Goal: Transaction & Acquisition: Purchase product/service

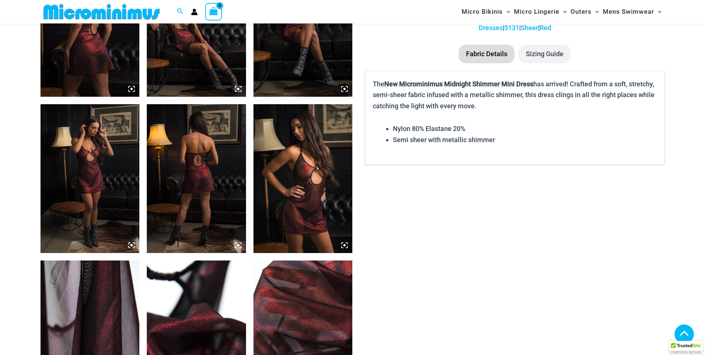
scroll to position [594, 0]
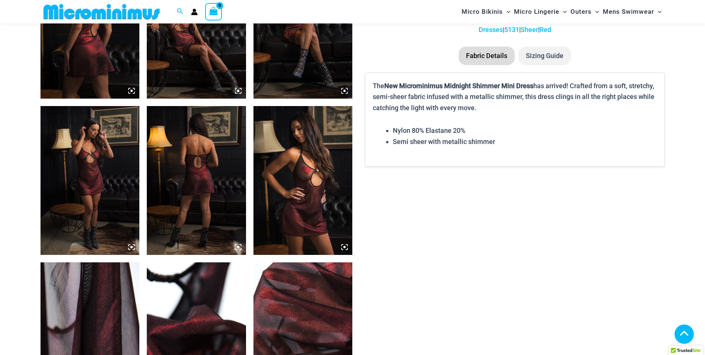
click at [298, 170] on img at bounding box center [303, 180] width 99 height 149
click at [344, 248] on icon at bounding box center [344, 247] width 7 height 7
click at [286, 168] on img at bounding box center [303, 180] width 99 height 149
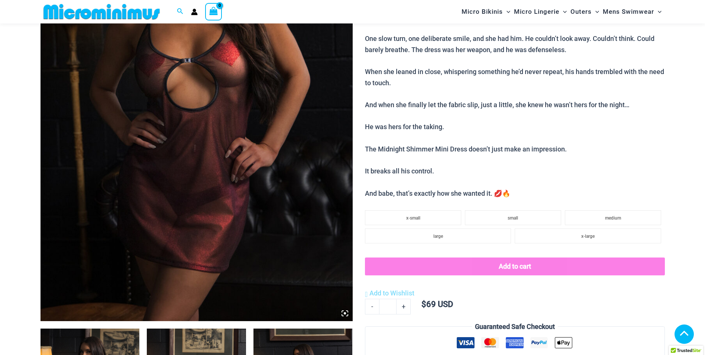
scroll to position [217, 0]
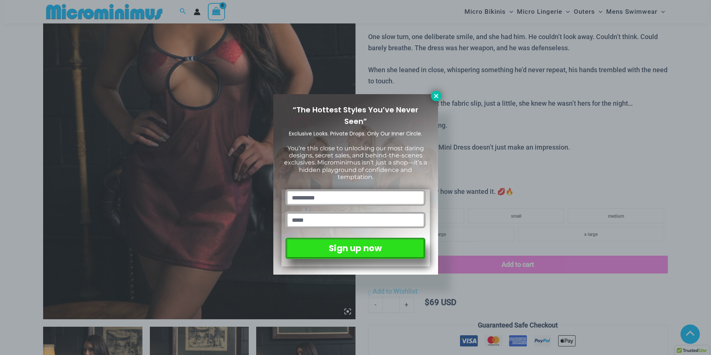
click at [433, 99] on button at bounding box center [436, 96] width 10 height 10
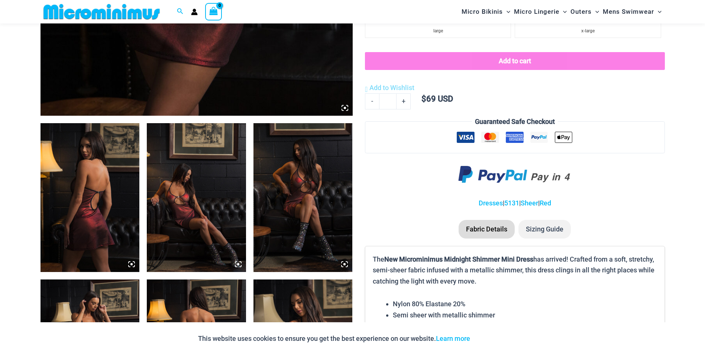
scroll to position [440, 0]
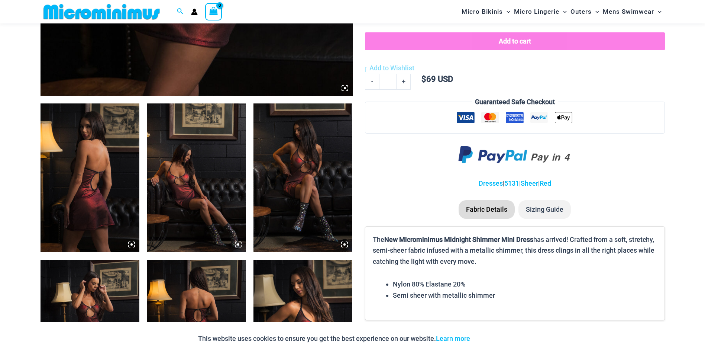
click at [94, 172] on img at bounding box center [90, 177] width 99 height 149
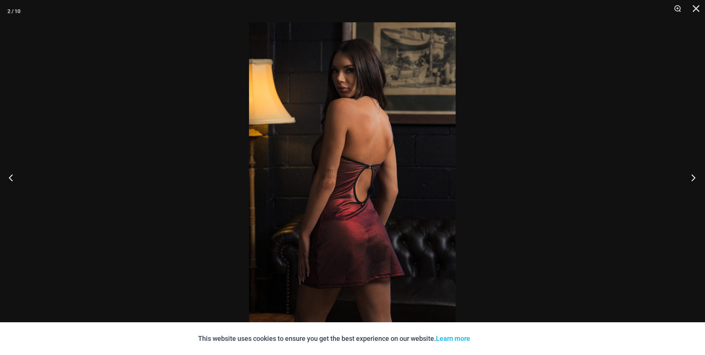
click at [701, 178] on button "Next" at bounding box center [691, 177] width 28 height 37
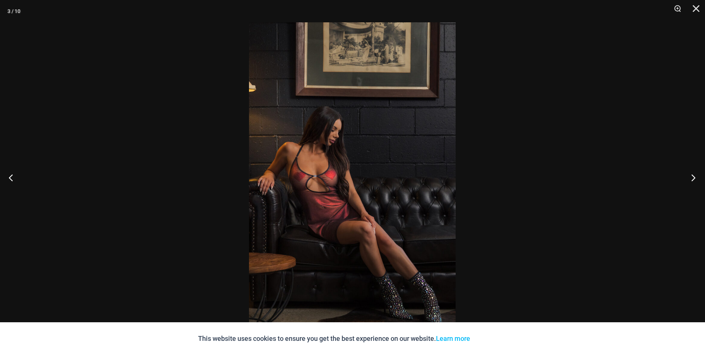
click at [701, 178] on button "Next" at bounding box center [691, 177] width 28 height 37
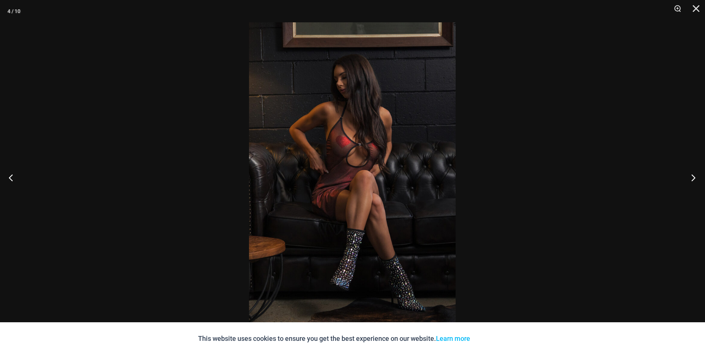
click at [701, 178] on button "Next" at bounding box center [691, 177] width 28 height 37
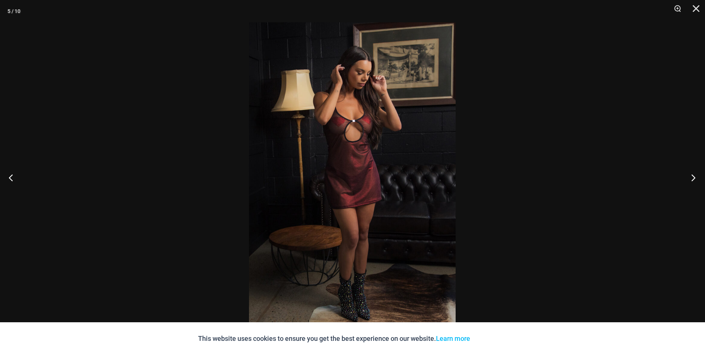
click at [701, 178] on button "Next" at bounding box center [691, 177] width 28 height 37
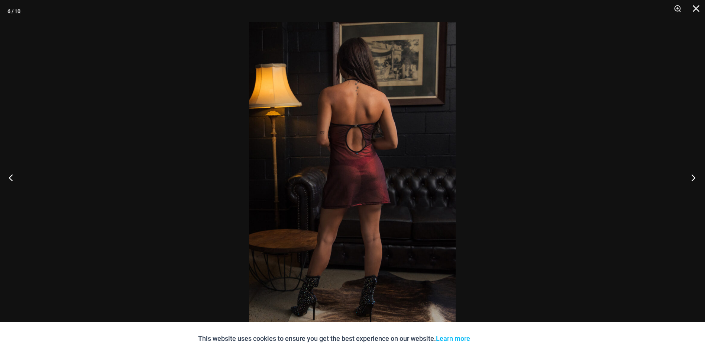
click at [701, 178] on button "Next" at bounding box center [691, 177] width 28 height 37
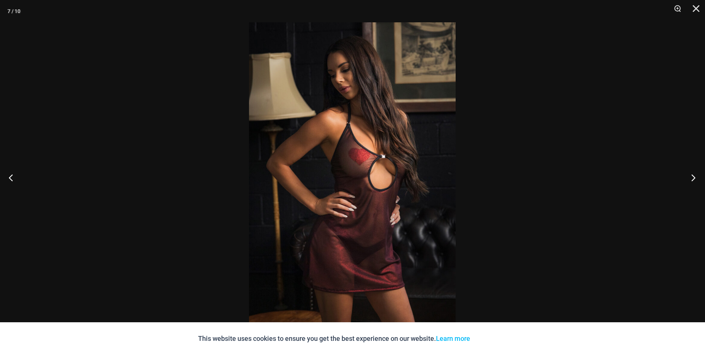
click at [701, 178] on button "Next" at bounding box center [691, 177] width 28 height 37
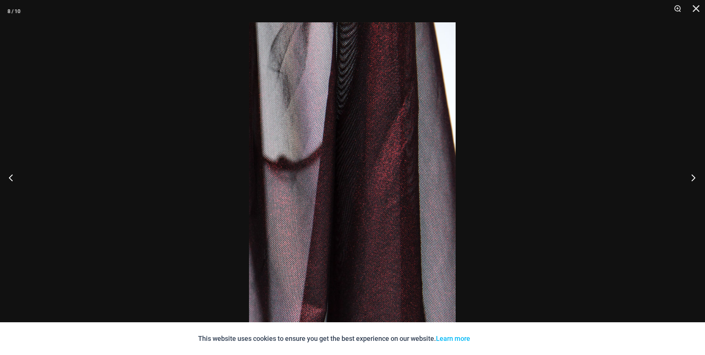
click at [701, 178] on button "Next" at bounding box center [691, 177] width 28 height 37
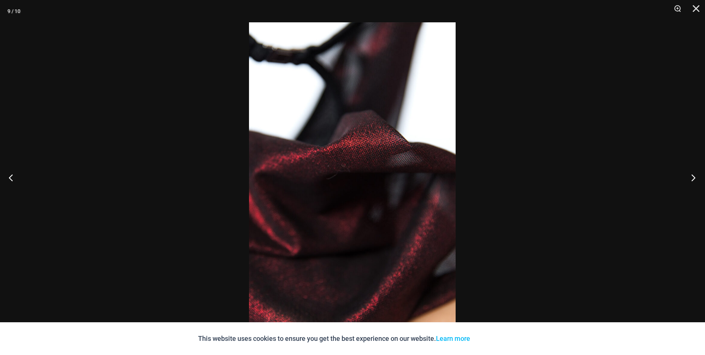
click at [701, 178] on button "Next" at bounding box center [691, 177] width 28 height 37
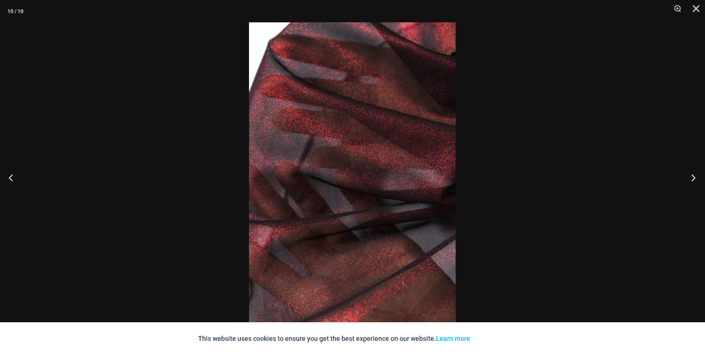
click at [701, 178] on button "Next" at bounding box center [691, 177] width 28 height 37
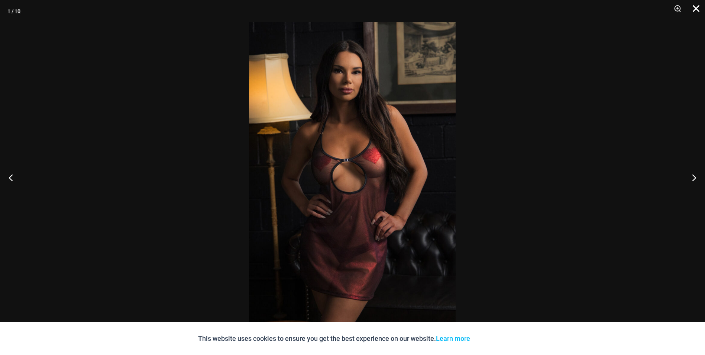
click at [695, 10] on button "Close" at bounding box center [694, 11] width 19 height 22
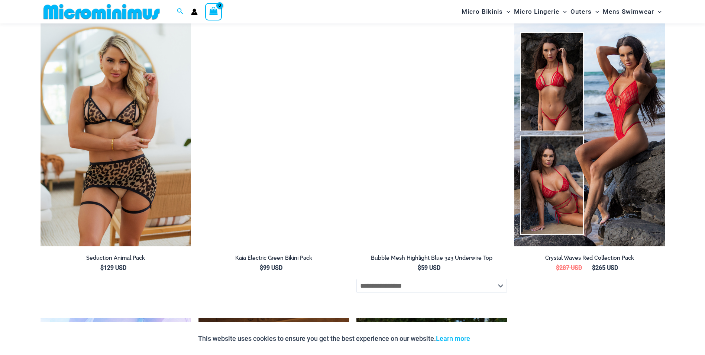
scroll to position [1295, 0]
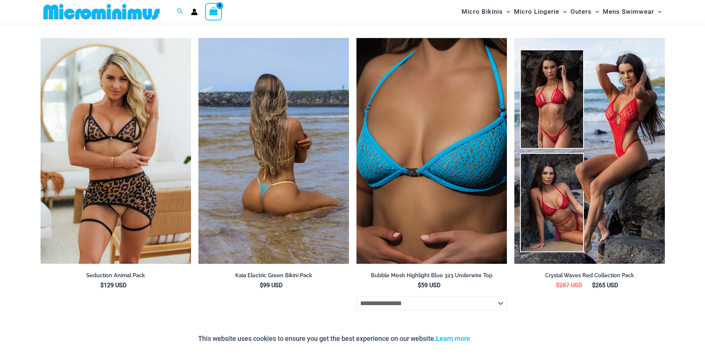
click at [272, 128] on img at bounding box center [274, 151] width 151 height 226
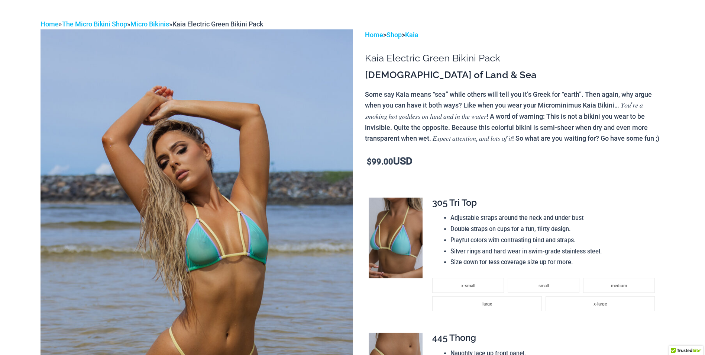
scroll to position [111, 0]
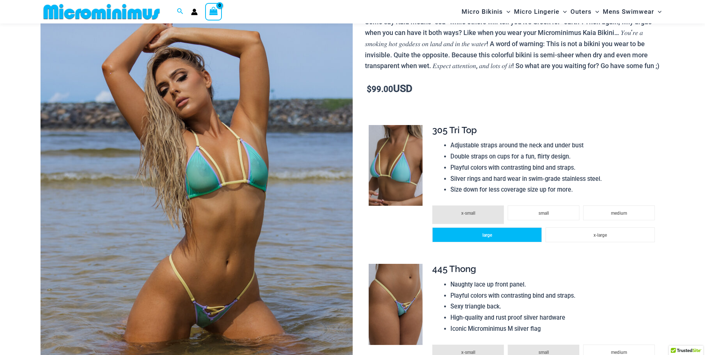
click at [509, 242] on li "large" at bounding box center [486, 234] width 109 height 15
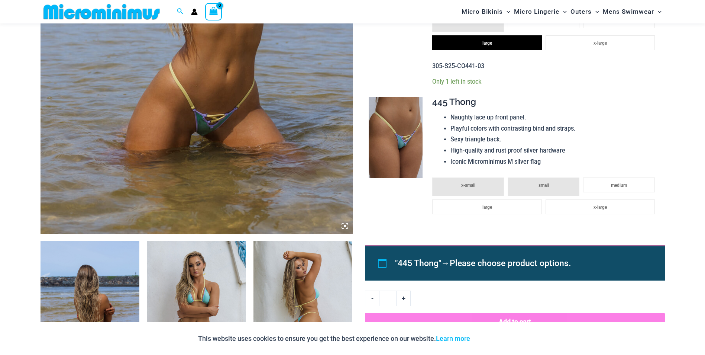
scroll to position [297, 0]
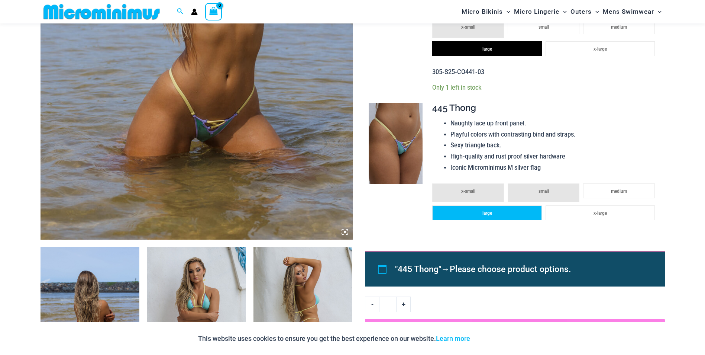
click at [493, 220] on li "large" at bounding box center [486, 212] width 109 height 15
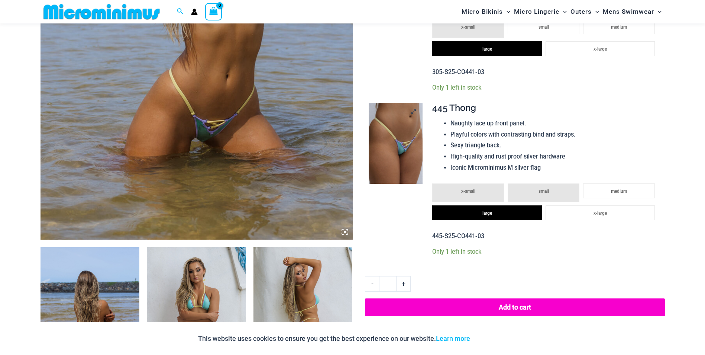
click at [396, 153] on img at bounding box center [396, 143] width 54 height 81
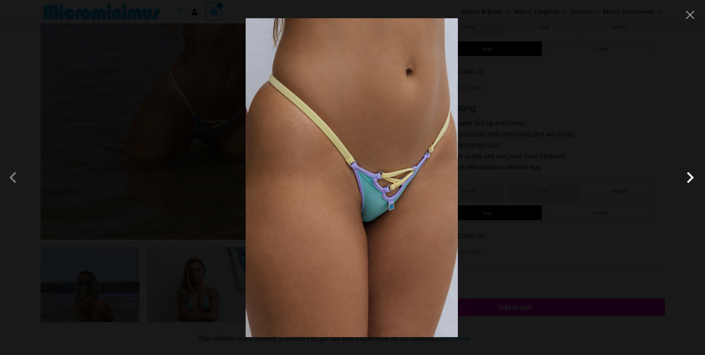
click at [689, 178] on span at bounding box center [690, 177] width 22 height 22
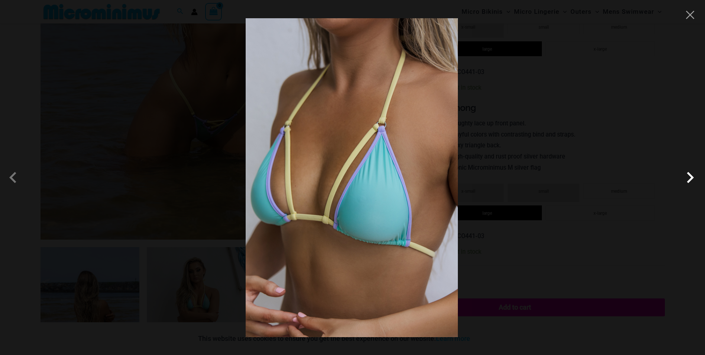
click at [692, 176] on span at bounding box center [690, 177] width 22 height 22
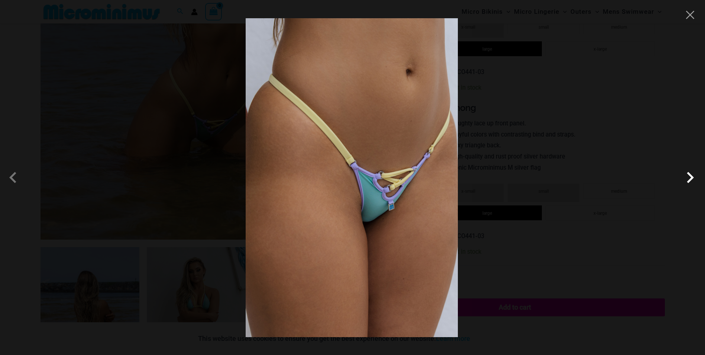
click at [690, 173] on span at bounding box center [690, 177] width 22 height 22
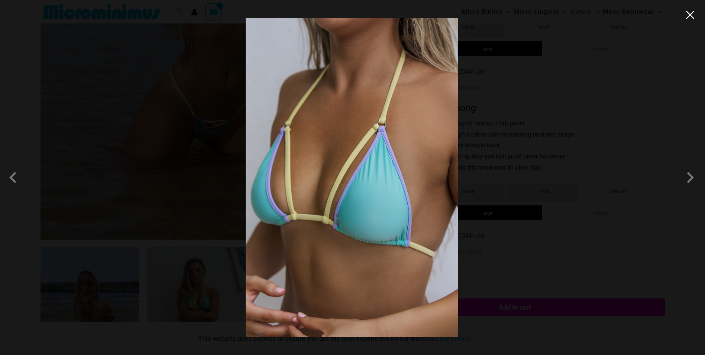
click at [689, 15] on button "Close" at bounding box center [690, 14] width 11 height 11
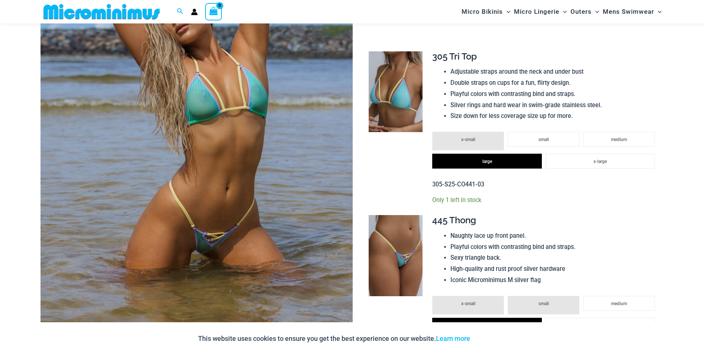
scroll to position [185, 0]
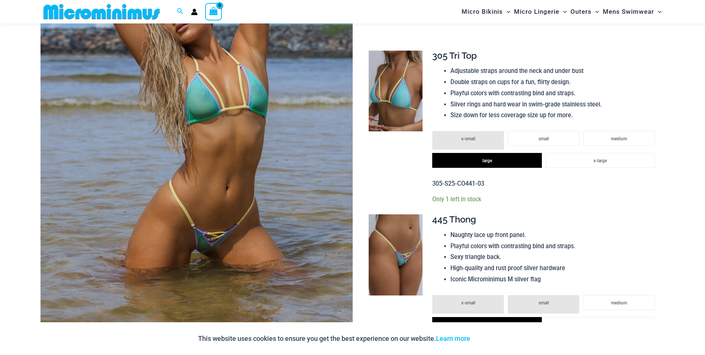
click at [192, 140] on img at bounding box center [197, 117] width 312 height 469
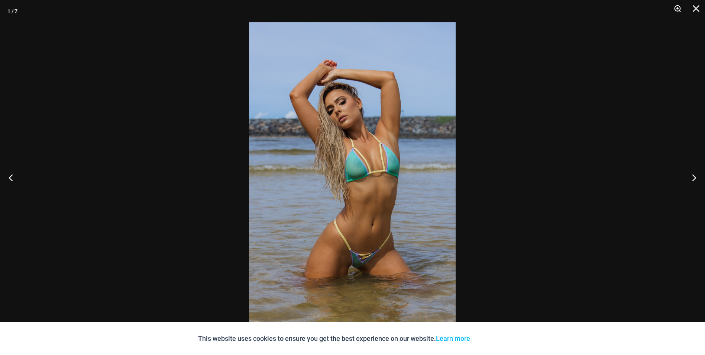
click at [676, 12] on button "Zoom" at bounding box center [675, 11] width 19 height 22
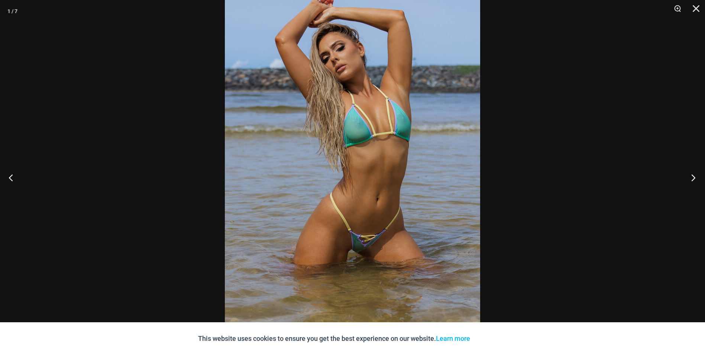
click at [688, 180] on button "Next" at bounding box center [691, 177] width 28 height 37
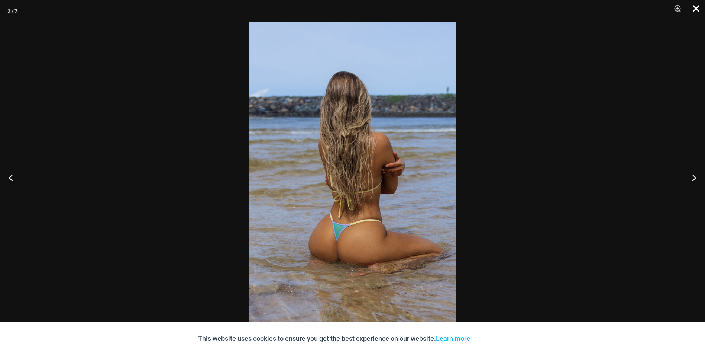
click at [701, 9] on button "Close" at bounding box center [694, 11] width 19 height 22
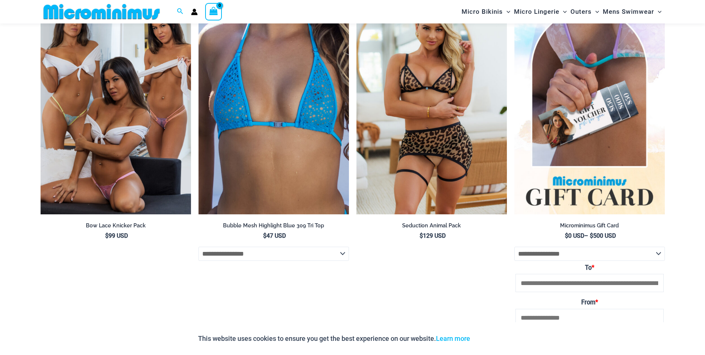
scroll to position [1189, 0]
